Goal: Book appointment/travel/reservation

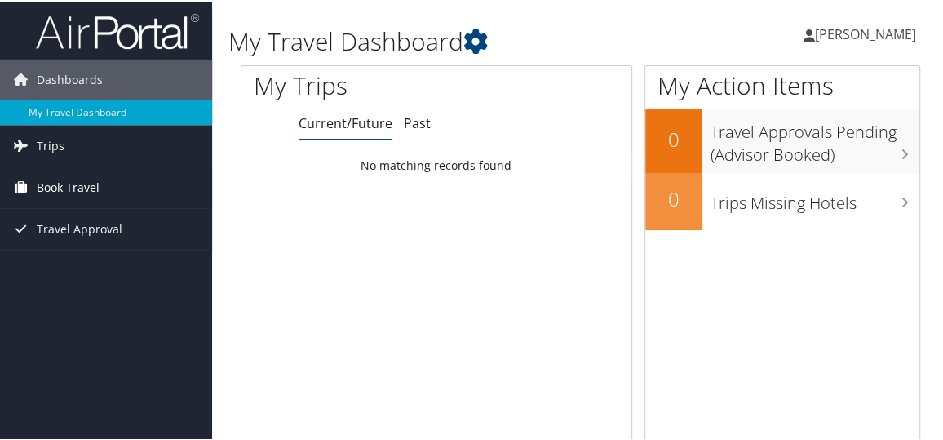
click at [64, 187] on span "Book Travel" at bounding box center [68, 186] width 63 height 41
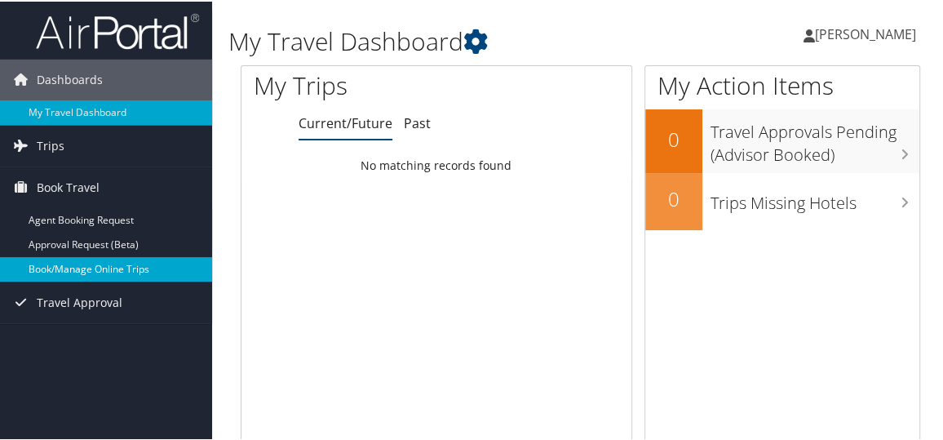
click at [60, 261] on link "Book/Manage Online Trips" at bounding box center [106, 267] width 212 height 24
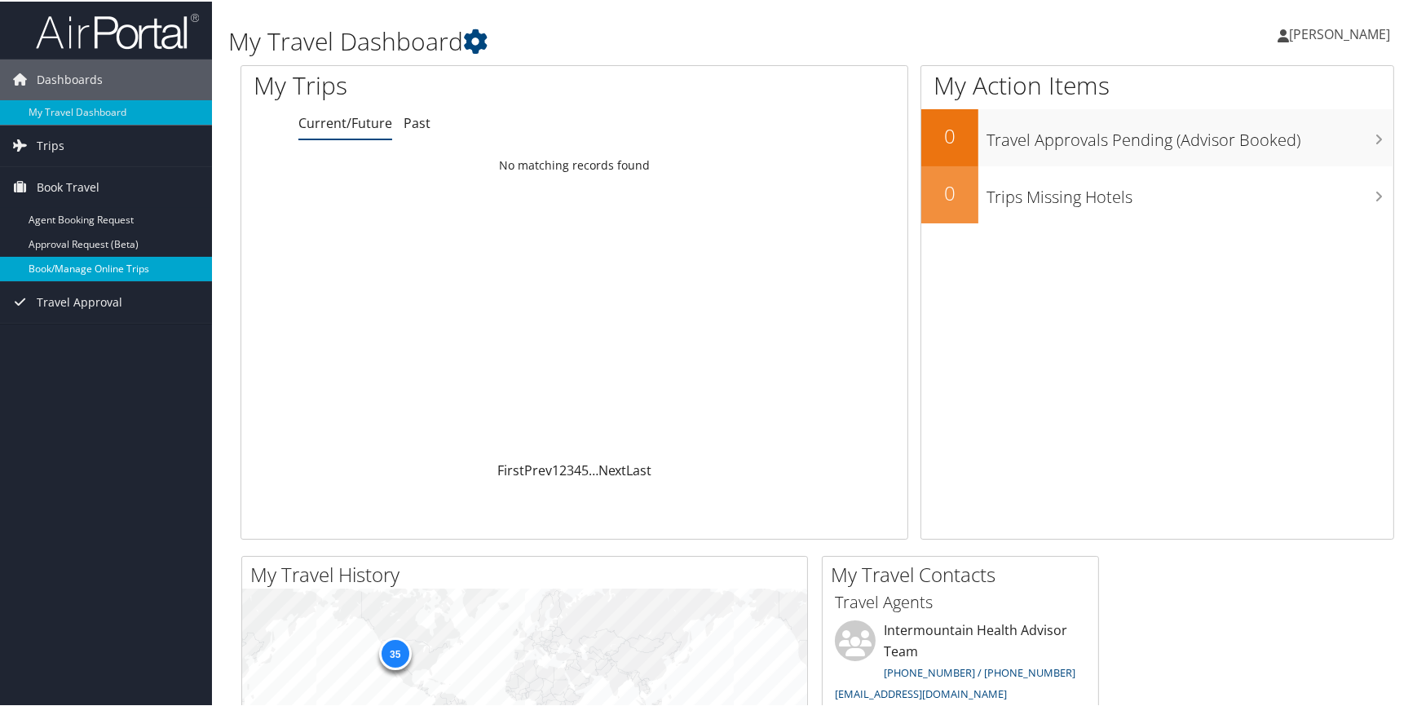
click at [82, 268] on link "Book/Manage Online Trips" at bounding box center [106, 267] width 212 height 24
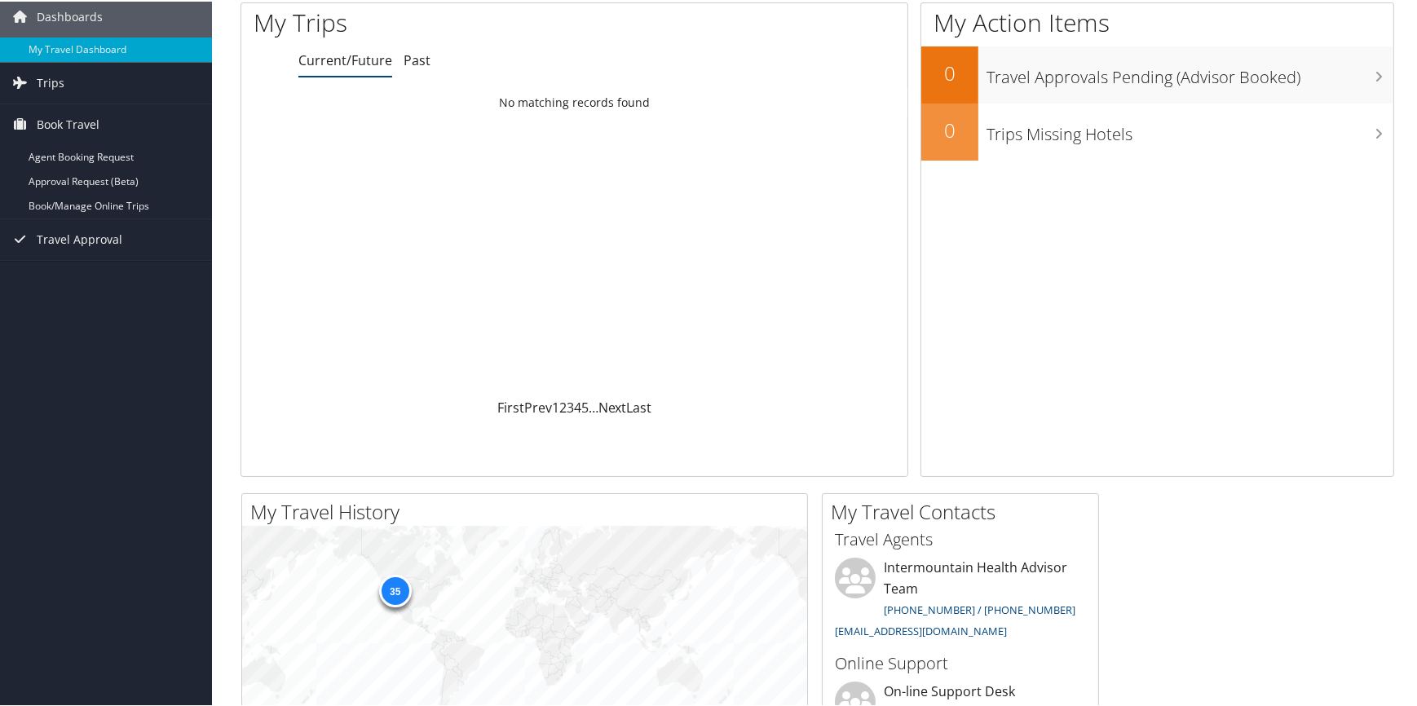
scroll to position [148, 0]
